Goal: Task Accomplishment & Management: Use online tool/utility

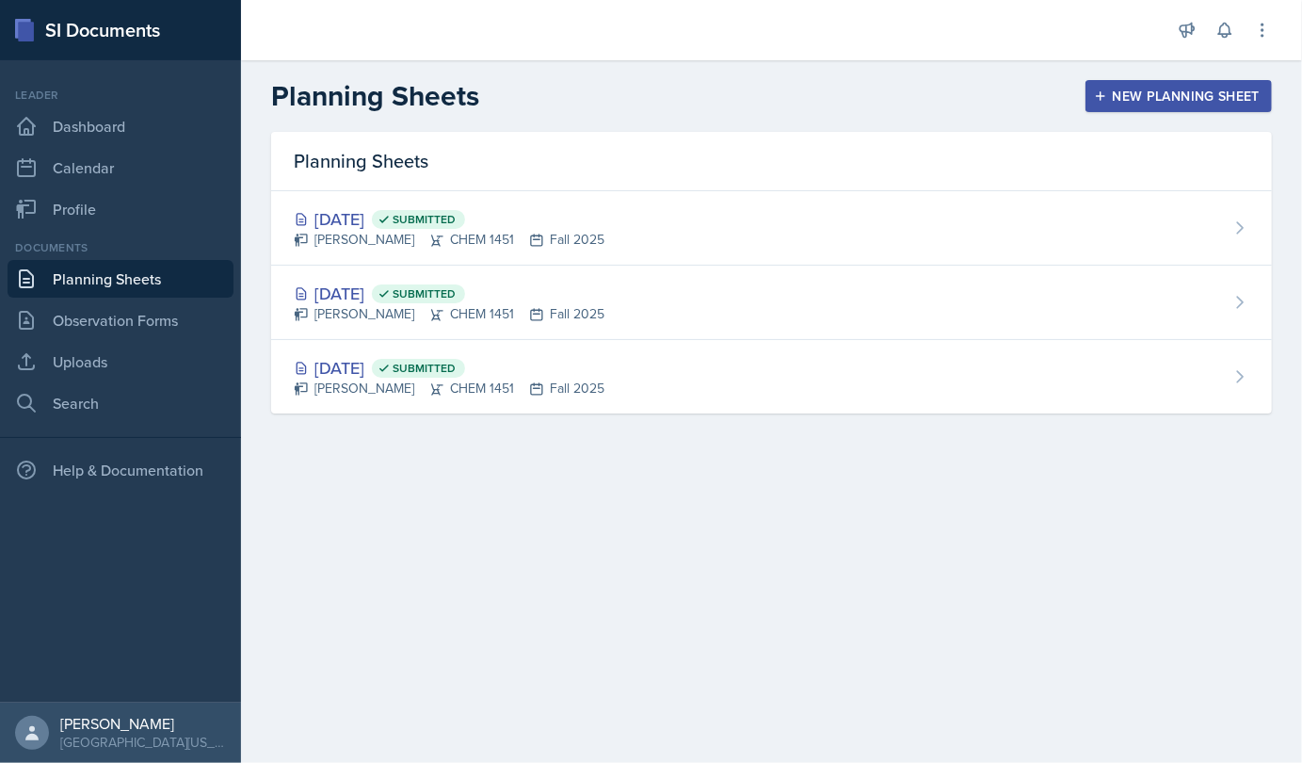
click at [1143, 102] on div "New Planning Sheet" at bounding box center [1179, 96] width 162 height 15
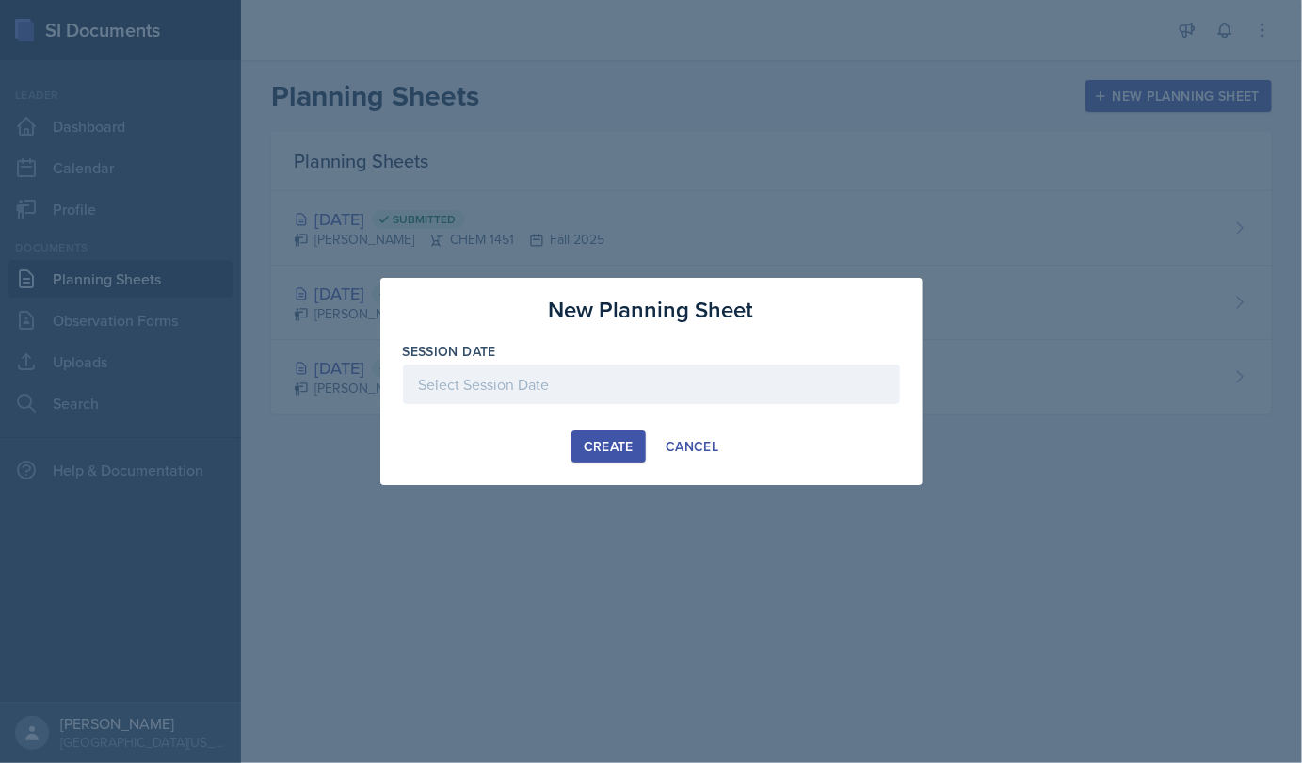
click at [622, 380] on div at bounding box center [651, 384] width 497 height 40
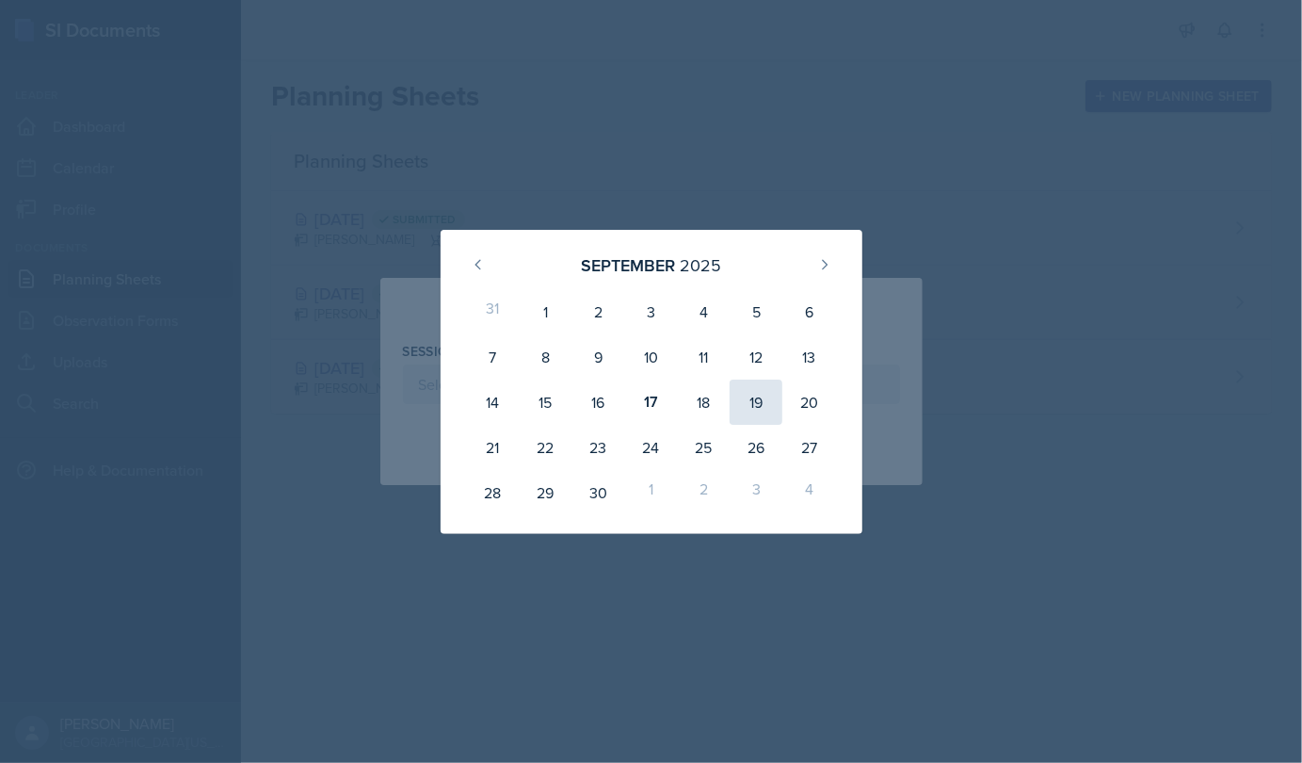
click at [761, 413] on div "19" at bounding box center [756, 402] width 53 height 45
type input "[DATE]"
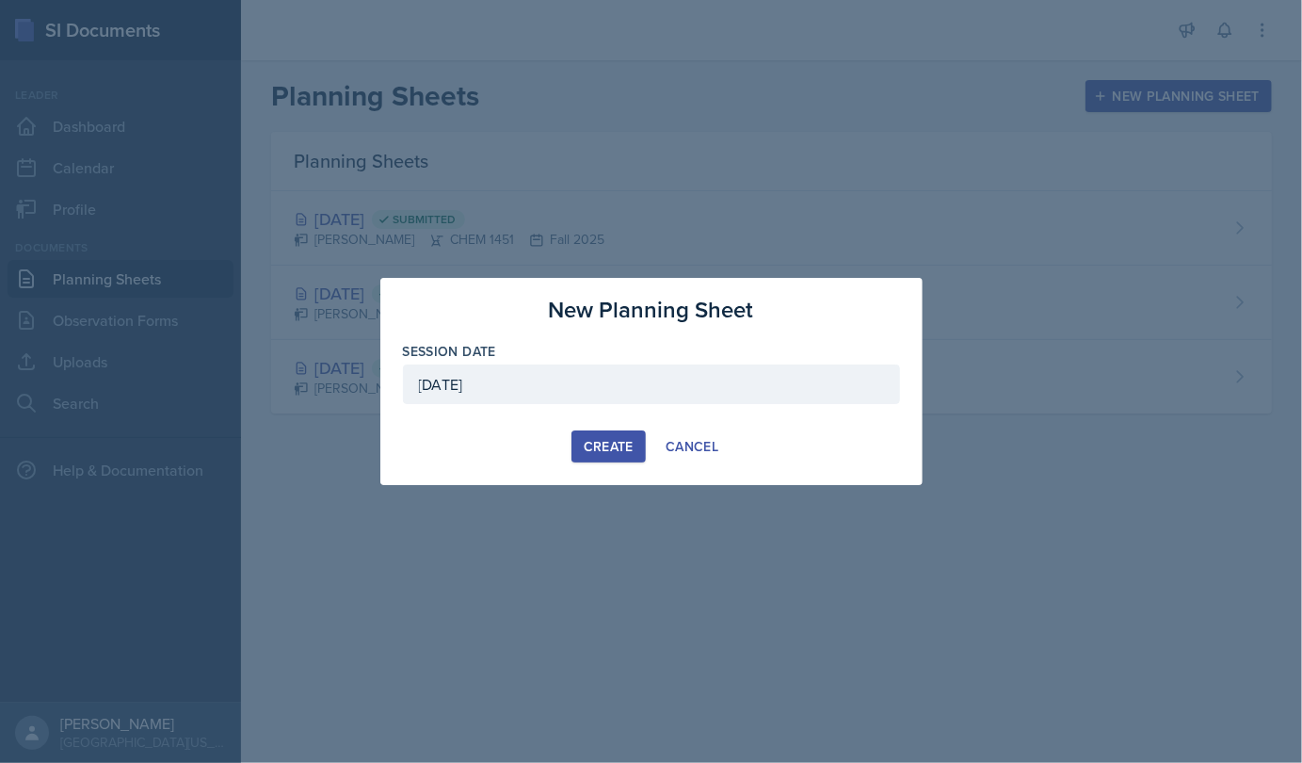
click at [614, 452] on div "Create" at bounding box center [609, 446] width 50 height 15
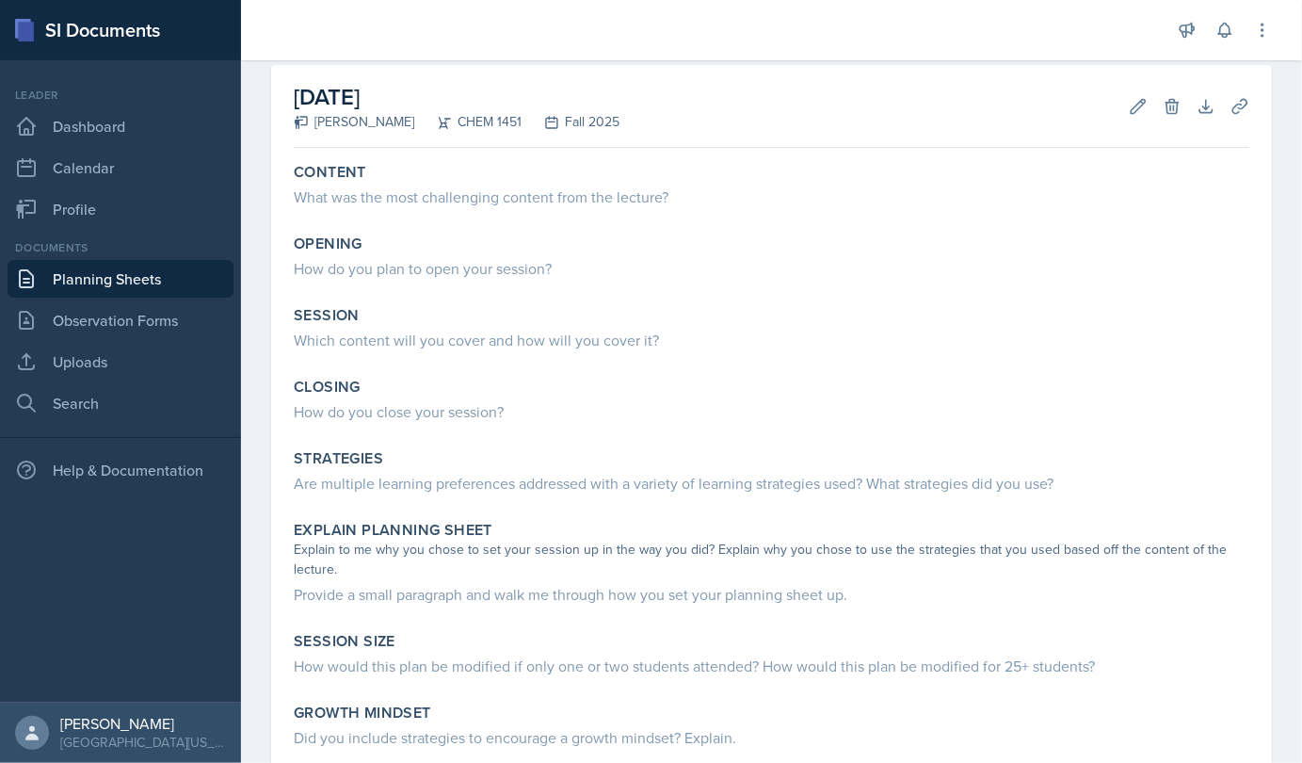
scroll to position [79, 0]
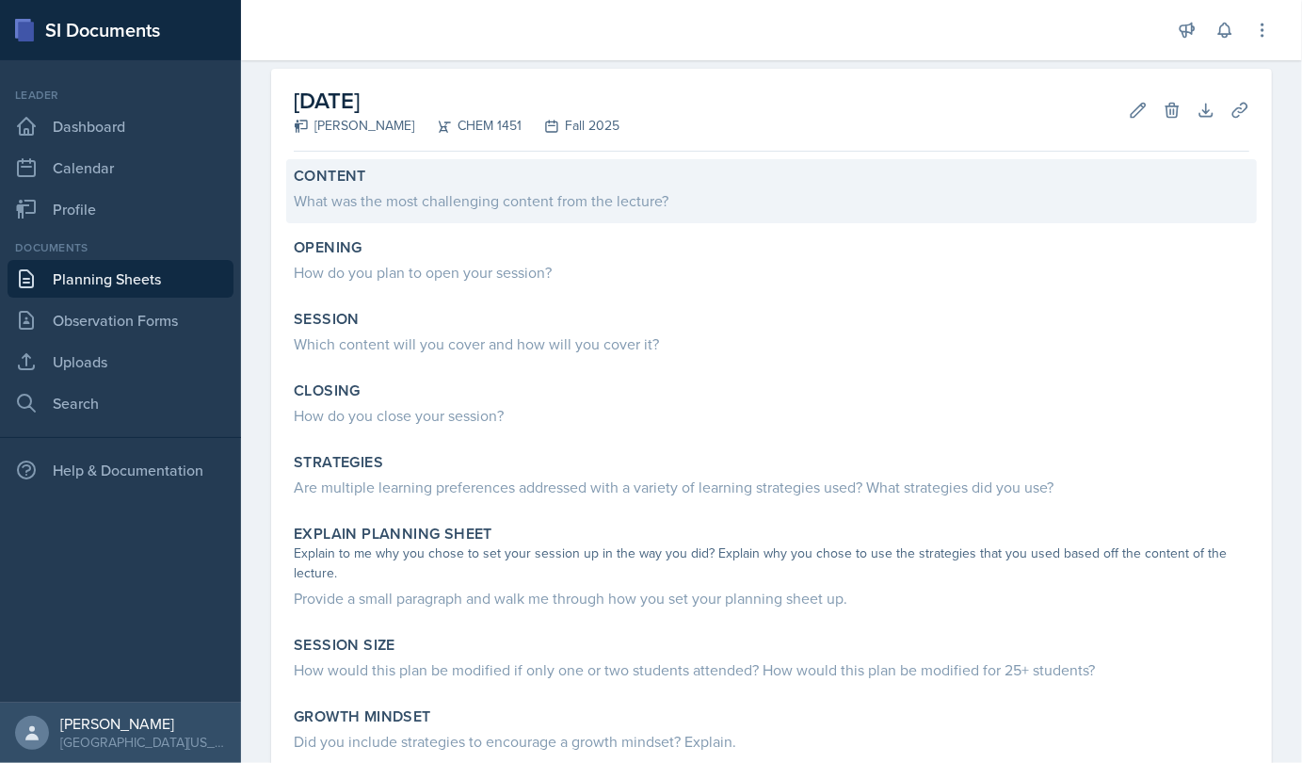
click at [540, 209] on div "What was the most challenging content from the lecture?" at bounding box center [772, 200] width 956 height 23
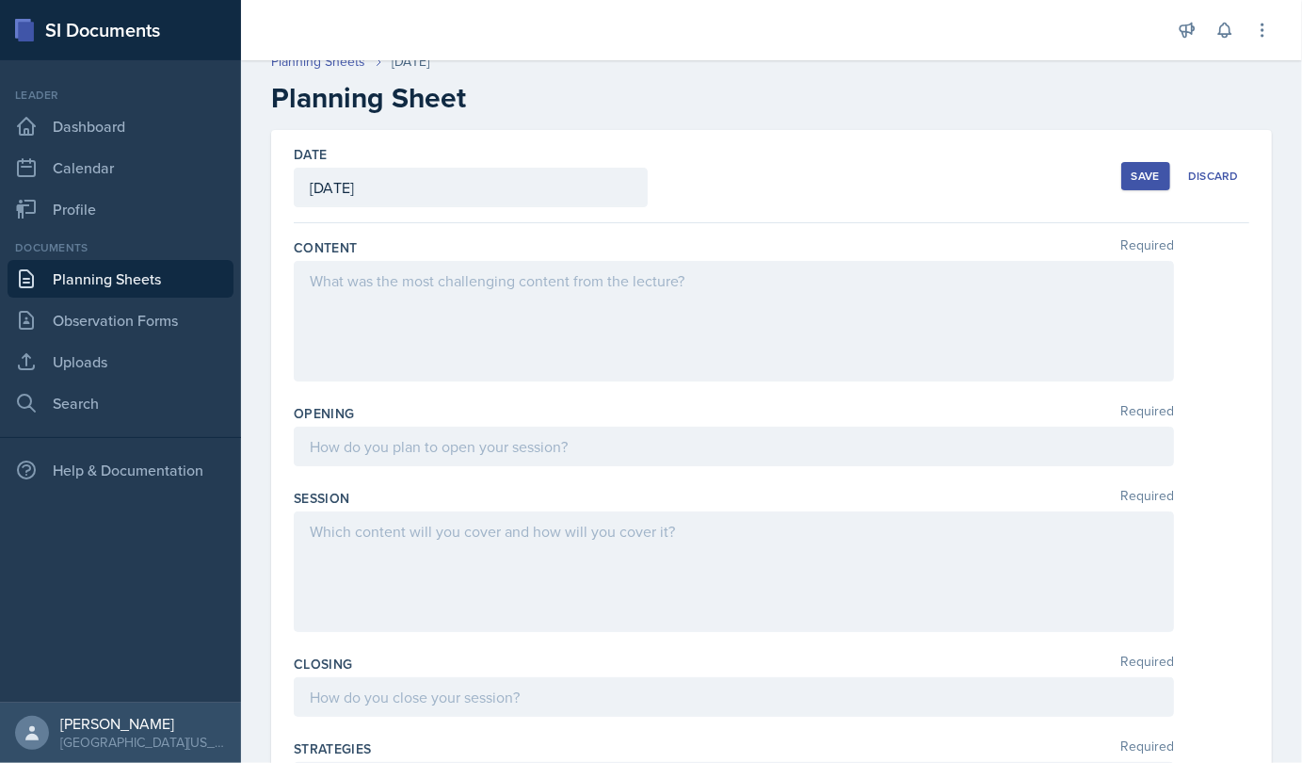
click at [591, 283] on p at bounding box center [734, 280] width 848 height 23
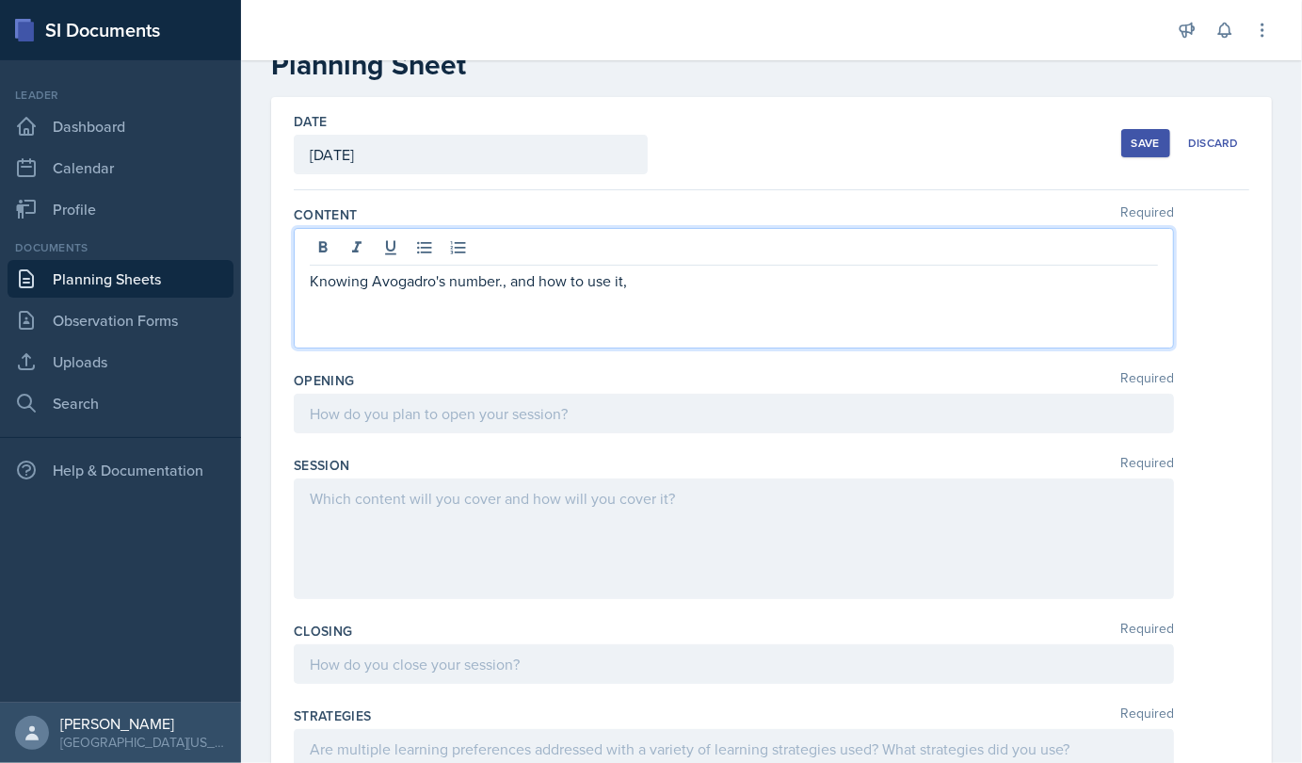
click at [491, 274] on p "Knowing Avogadro's number., and how to use it," at bounding box center [734, 280] width 848 height 23
click at [638, 283] on p "Knowing [PERSON_NAME]'s number, and how to use it," at bounding box center [734, 280] width 848 height 23
click at [713, 286] on p "Knowing Avogadro's number, and how to use it, using avogadro's number" at bounding box center [734, 280] width 848 height 23
click at [827, 277] on p "Knowing Avogadro's number, and how to use it, using Avogadro's number" at bounding box center [734, 280] width 848 height 23
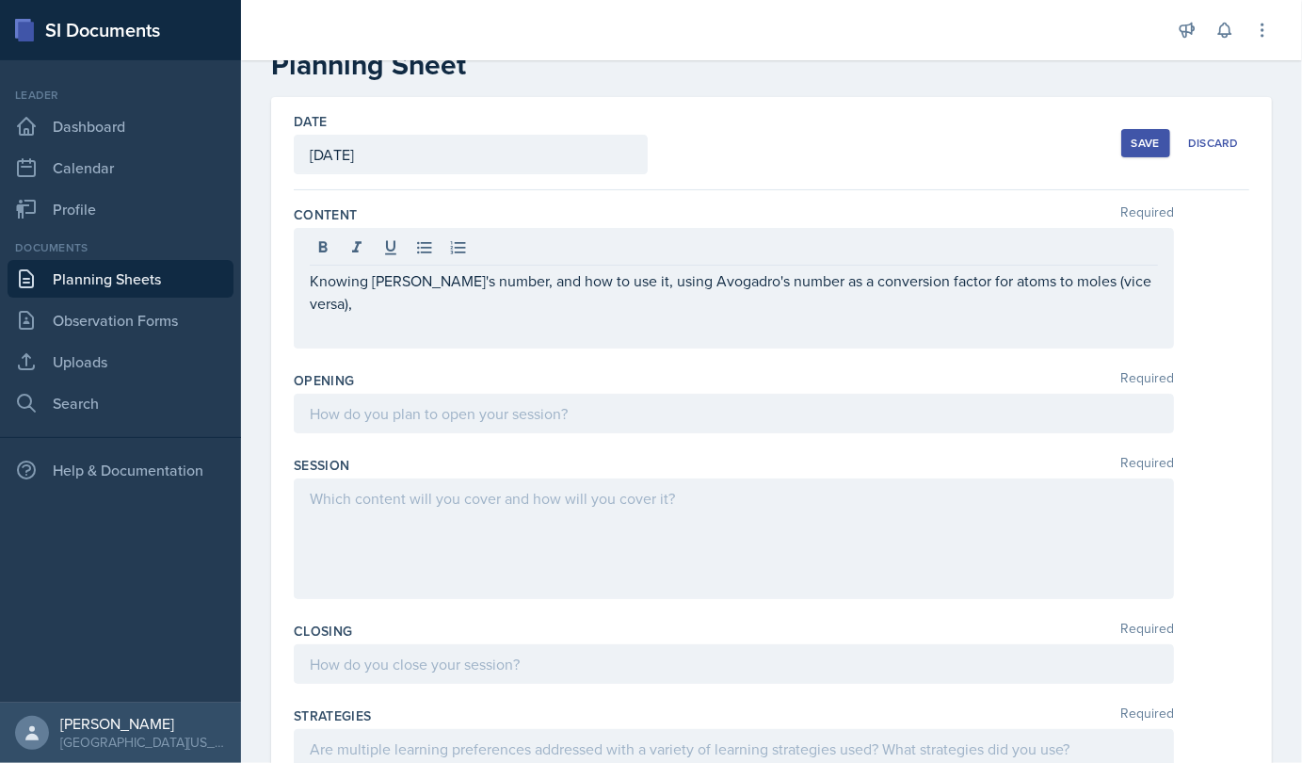
click at [414, 307] on p "Knowing [PERSON_NAME]'s number, and how to use it, using Avogadro's number as a…" at bounding box center [734, 291] width 848 height 45
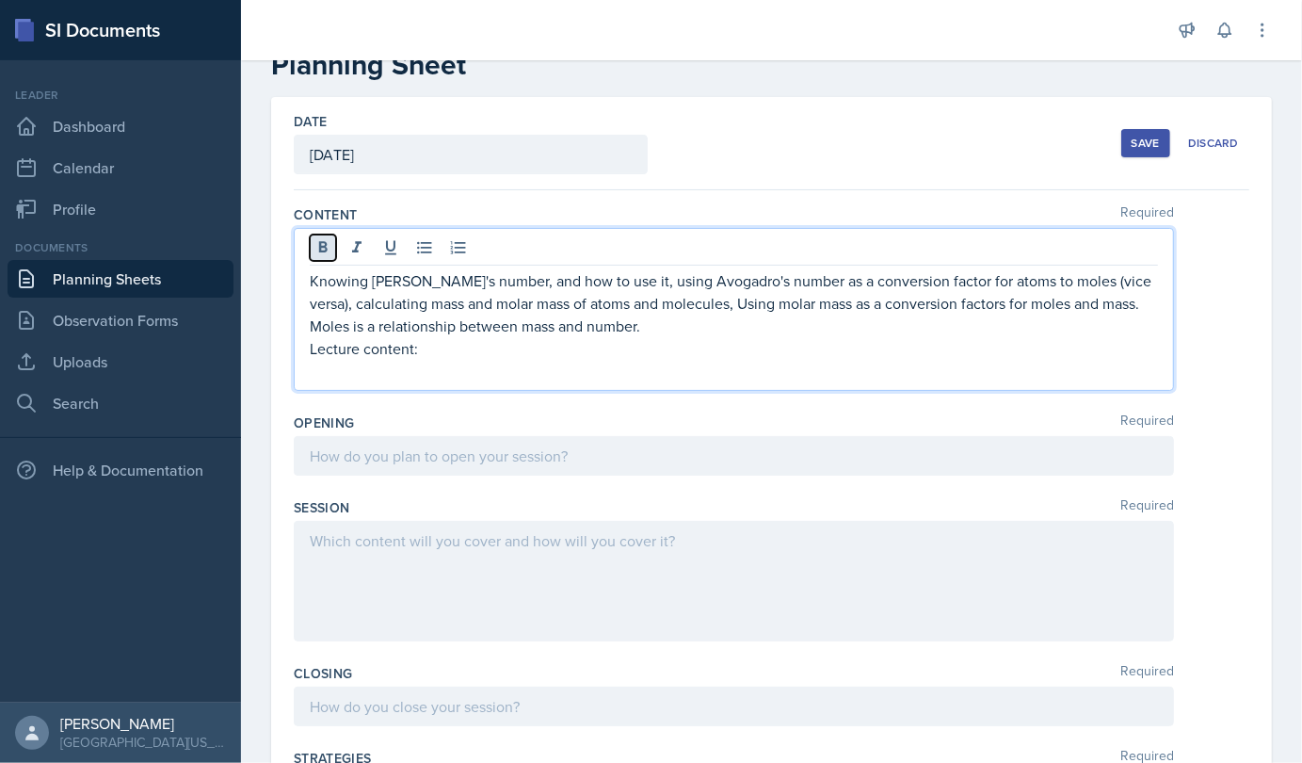
click at [322, 245] on icon at bounding box center [323, 246] width 8 height 11
click at [316, 247] on icon at bounding box center [323, 247] width 19 height 19
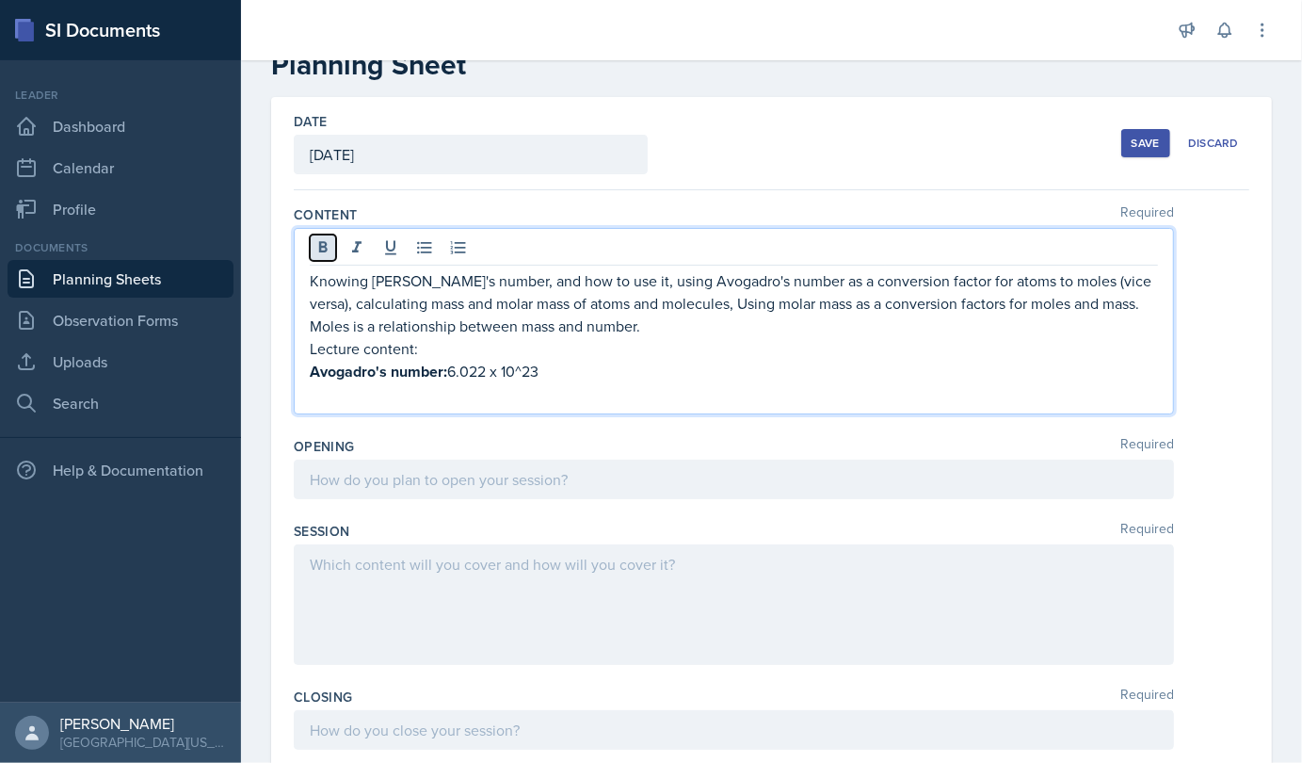
click at [319, 245] on icon at bounding box center [323, 246] width 8 height 11
click at [318, 240] on icon at bounding box center [323, 247] width 19 height 19
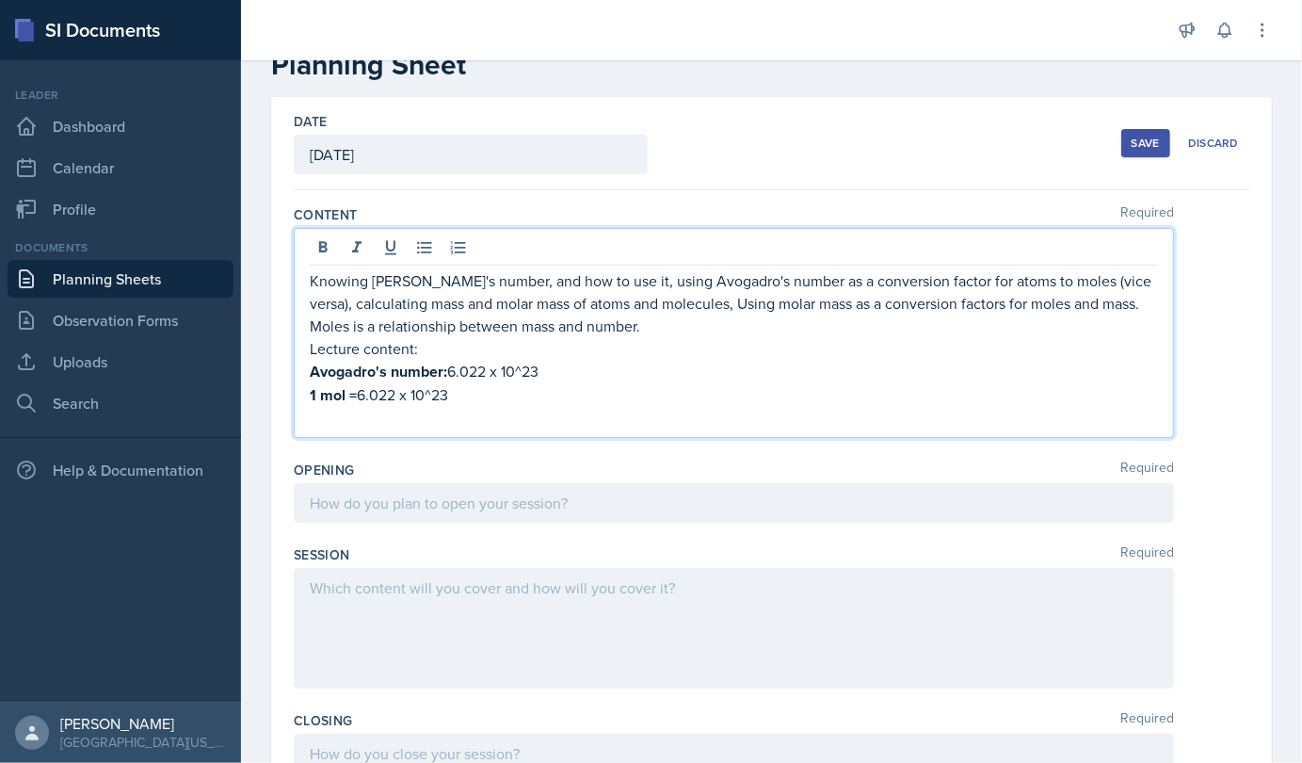
click at [985, 283] on p "Knowing [PERSON_NAME]'s number, and how to use it, using Avogadro's number as a…" at bounding box center [734, 303] width 848 height 68
click at [1055, 277] on p "Knowing [PERSON_NAME]'s number, and how to use it, using Avogadro's number as a…" at bounding box center [734, 303] width 848 height 68
click at [311, 419] on p at bounding box center [734, 418] width 848 height 23
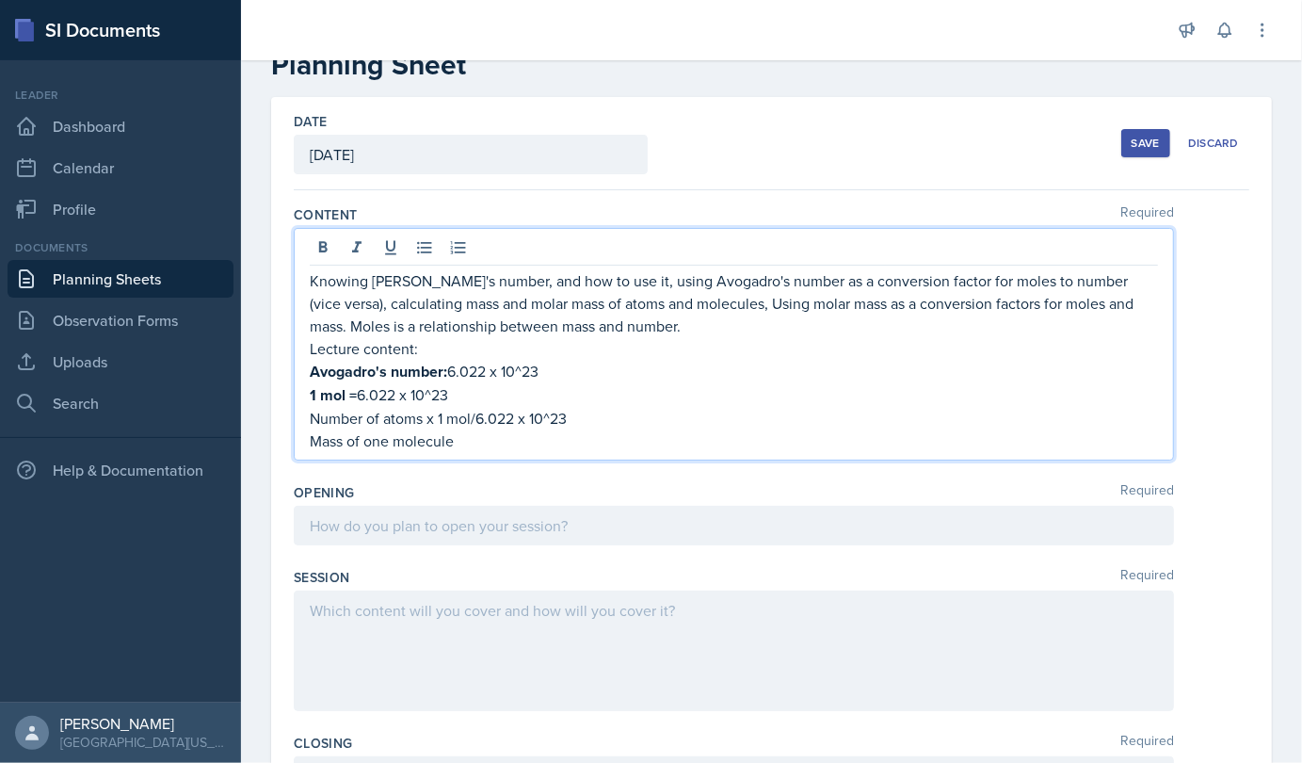
click at [495, 411] on p "Number of atoms x 1 mol/6.022 x 10^23" at bounding box center [734, 418] width 848 height 23
click at [441, 424] on p "Number of atoms x 1 mol/6.022 x 10^23" at bounding box center [734, 418] width 848 height 23
click at [524, 486] on div "Opening Required" at bounding box center [772, 492] width 956 height 19
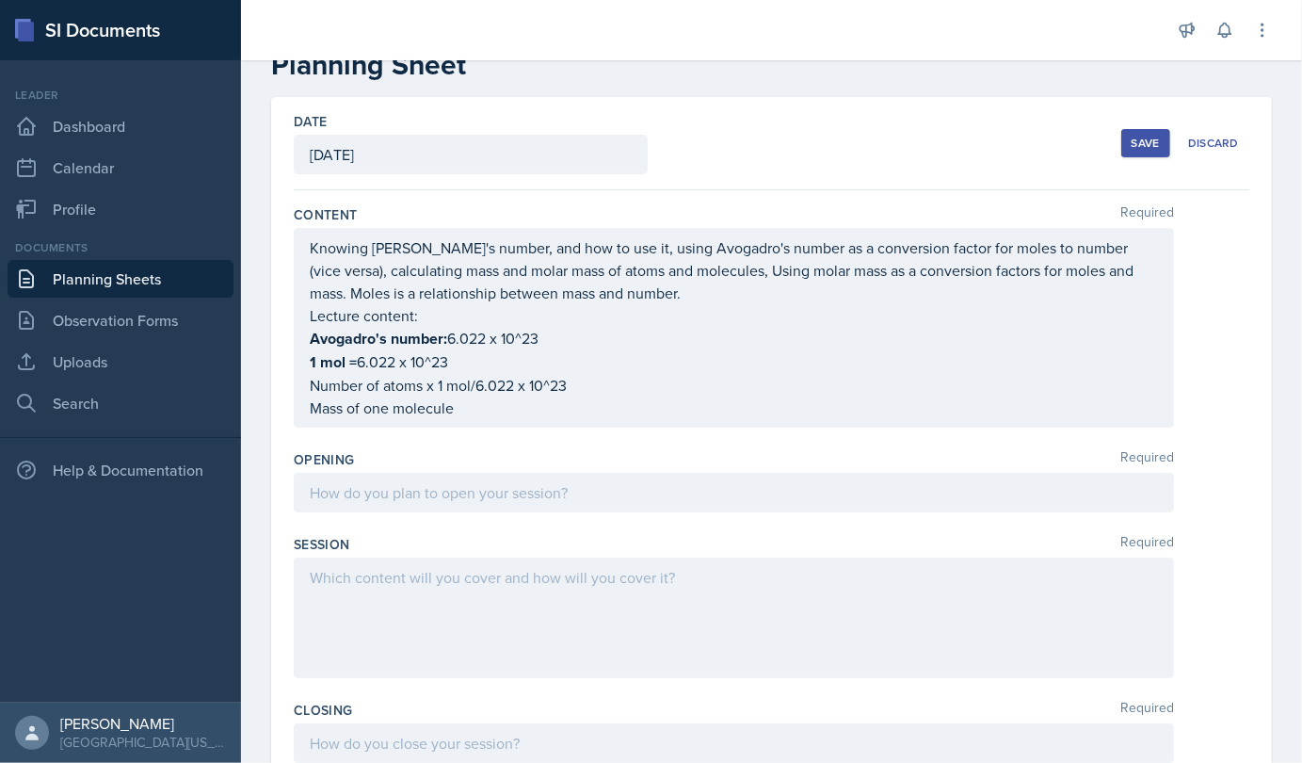
click at [500, 412] on div "Knowing [PERSON_NAME]'s number, and how to use it, using Avogadro's number as a…" at bounding box center [734, 327] width 848 height 183
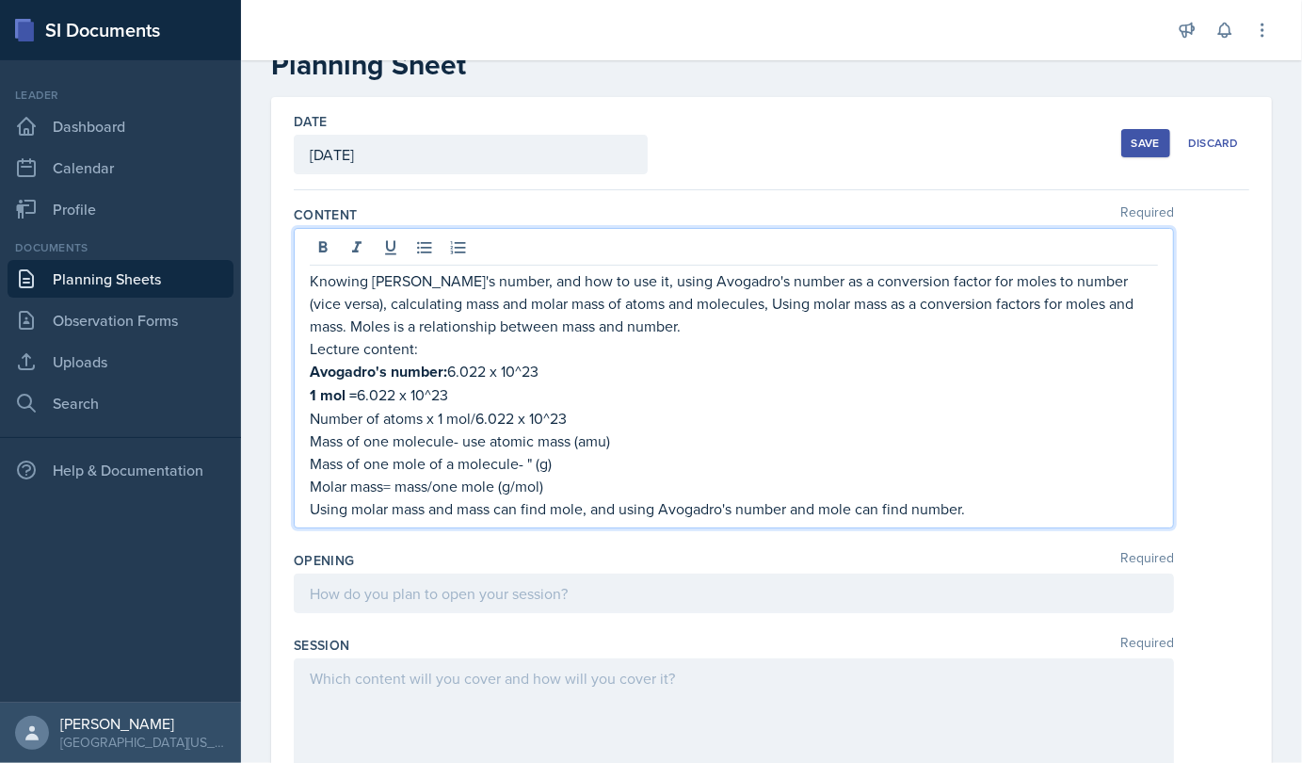
click at [367, 328] on p "Knowing [PERSON_NAME]'s number, and how to use it, using Avogadro's number as a…" at bounding box center [734, 303] width 848 height 68
click at [678, 332] on p "Knowing [PERSON_NAME]'s number, and how to use it, using Avogadro's number as a…" at bounding box center [734, 303] width 848 height 68
click at [698, 332] on p "Knowing [PERSON_NAME]'s number, and how to use it, using Avogadro's number as a…" at bounding box center [734, 303] width 848 height 68
click at [322, 245] on icon at bounding box center [323, 246] width 8 height 11
click at [793, 393] on p "1 mol = 6.022 x 10^23" at bounding box center [734, 396] width 848 height 24
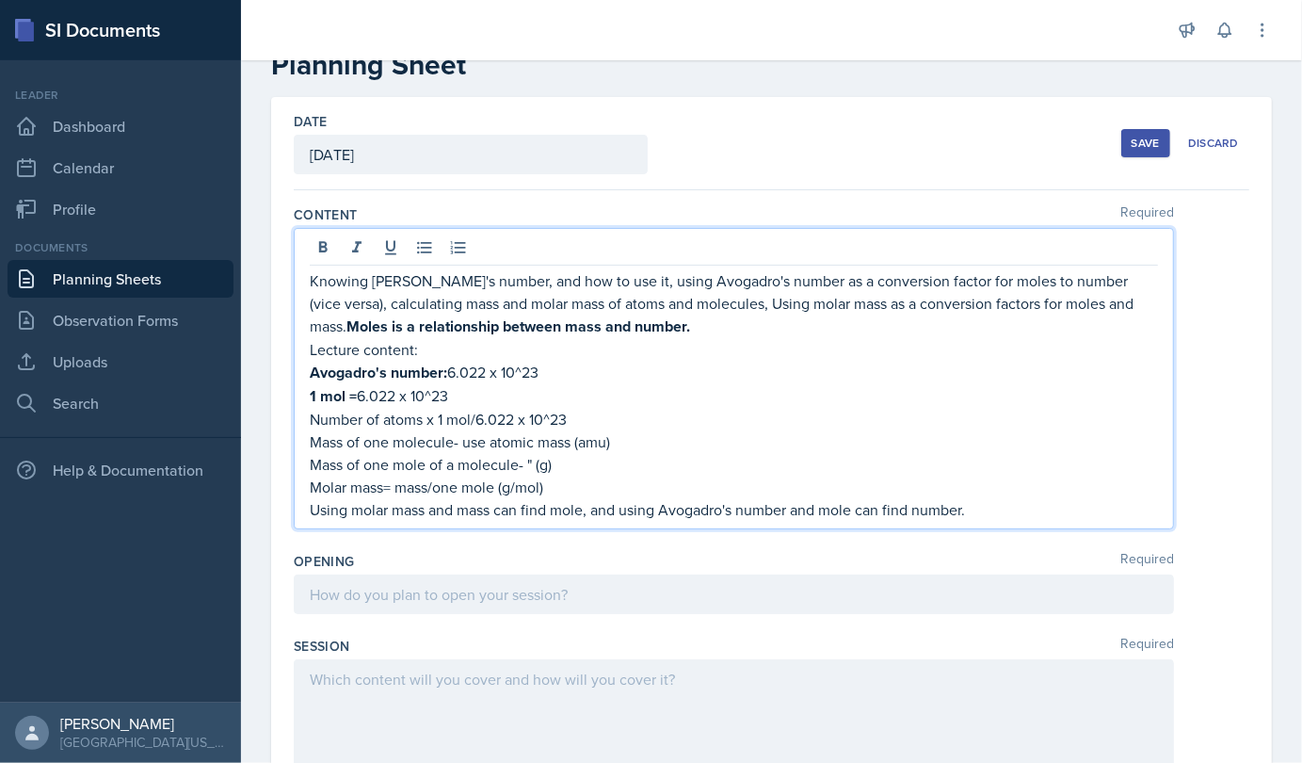
click at [968, 512] on p "Using molar mass and mass can find mole, and using Avogadro's number and mole c…" at bounding box center [734, 509] width 848 height 23
click at [501, 584] on div at bounding box center [734, 594] width 880 height 40
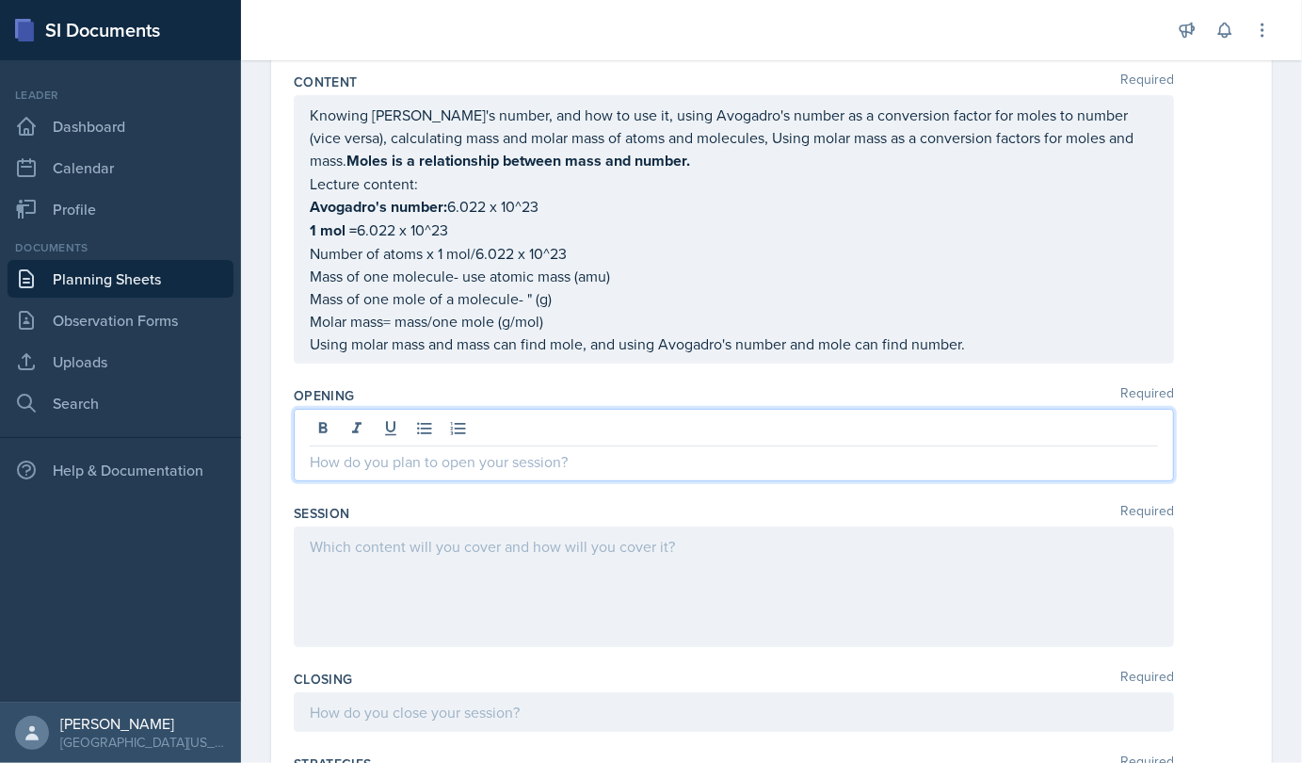
scroll to position [190, 0]
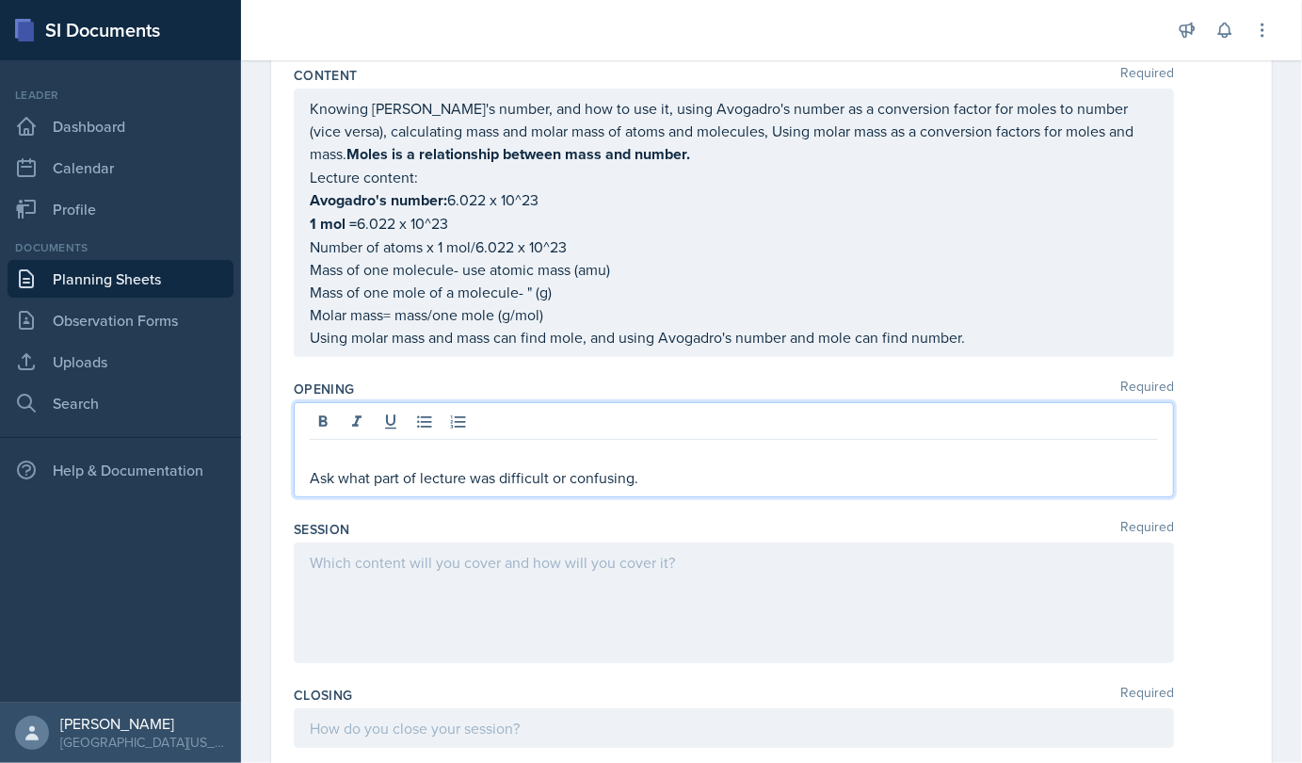
click at [603, 597] on div at bounding box center [734, 602] width 880 height 121
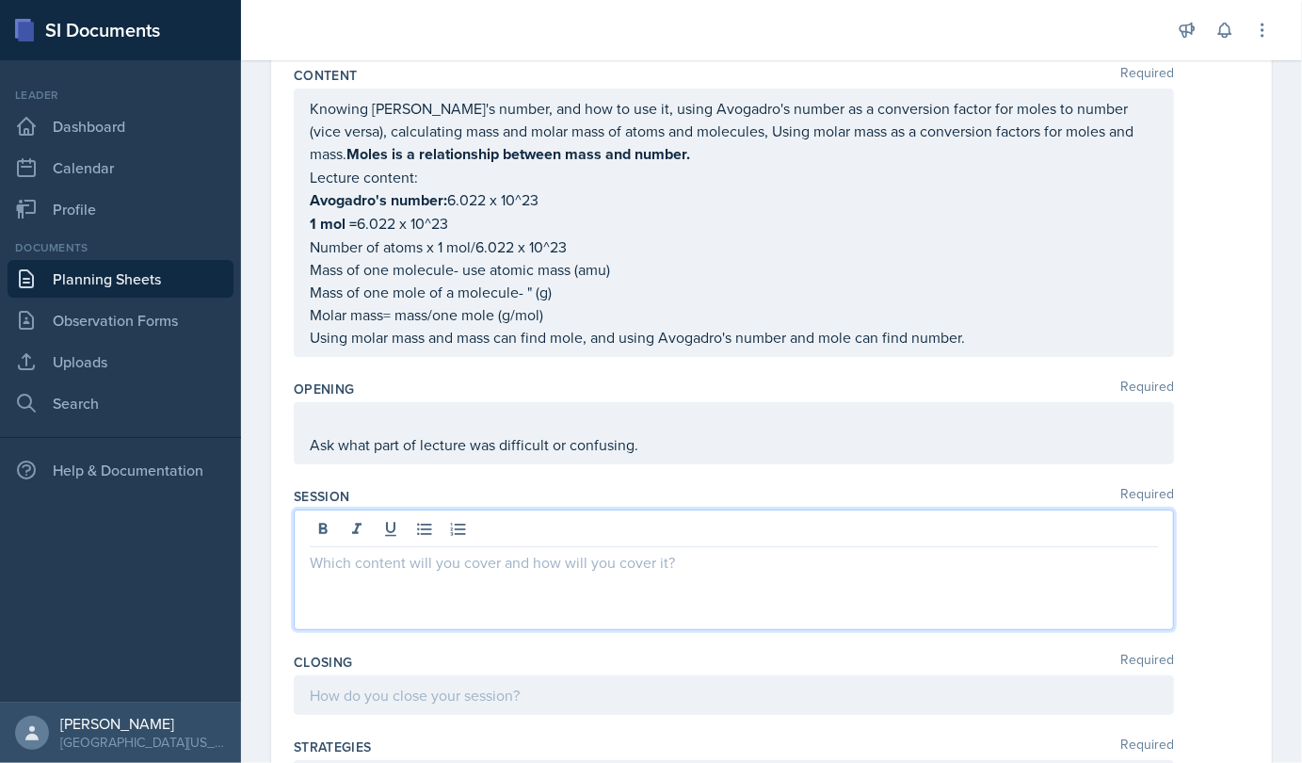
scroll to position [222, 0]
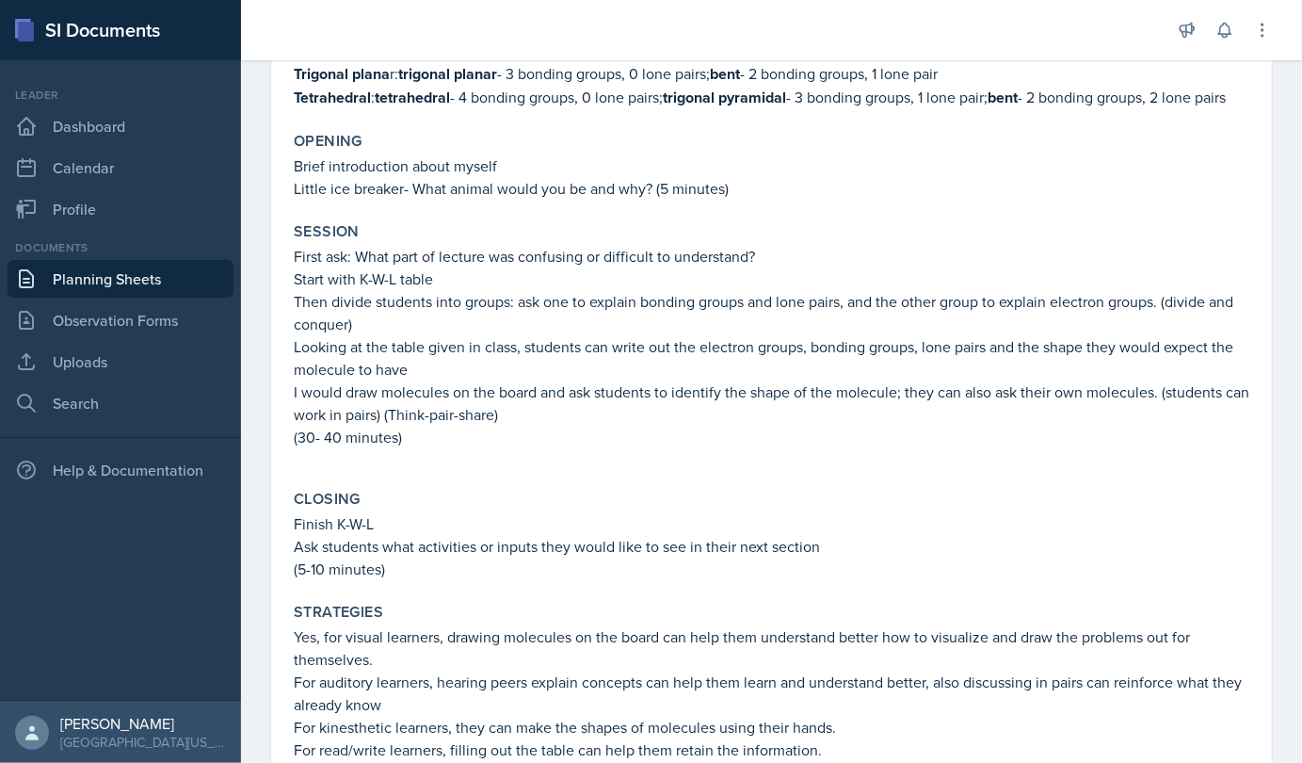
scroll to position [391, 0]
